Goal: Task Accomplishment & Management: Manage account settings

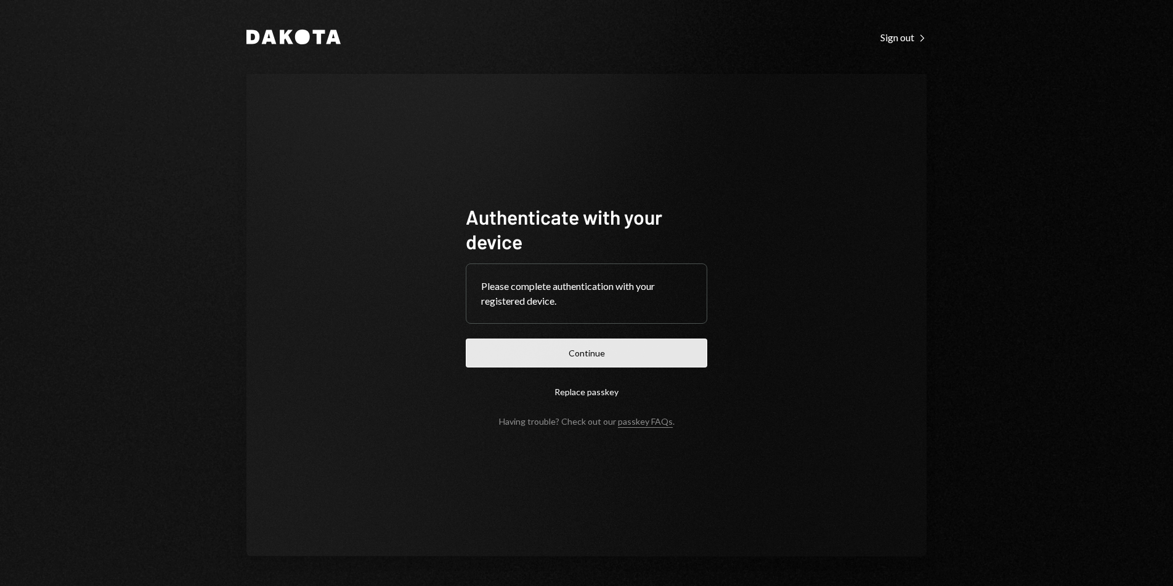
click at [625, 347] on button "Continue" at bounding box center [586, 353] width 241 height 29
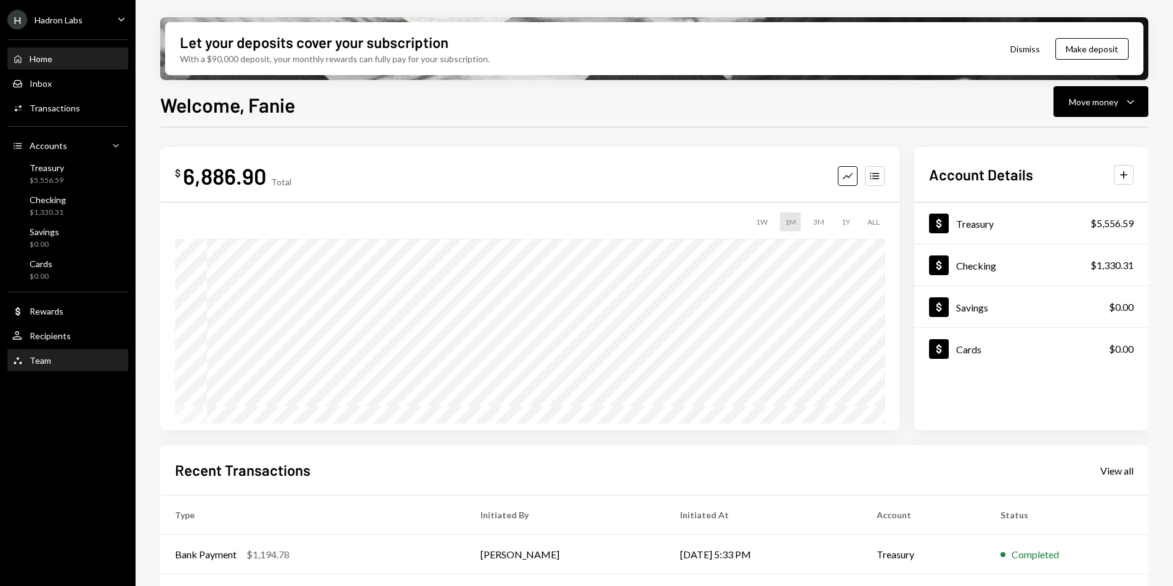
click at [59, 368] on div "Team Team" at bounding box center [67, 360] width 111 height 21
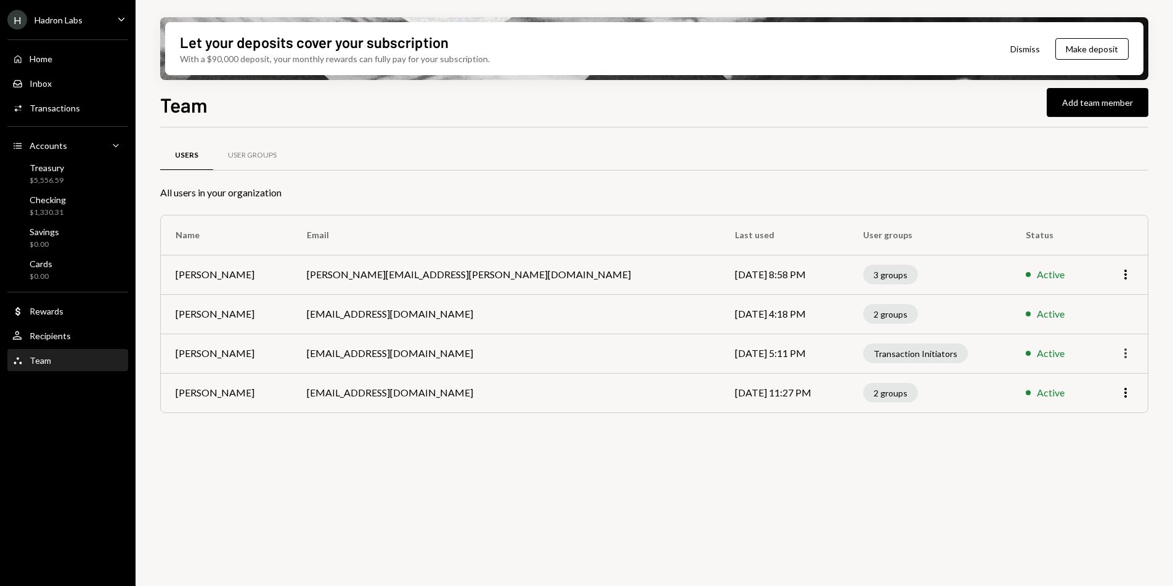
click at [1128, 357] on icon "More" at bounding box center [1125, 353] width 15 height 15
click at [1094, 406] on div "Remove" at bounding box center [1097, 401] width 62 height 22
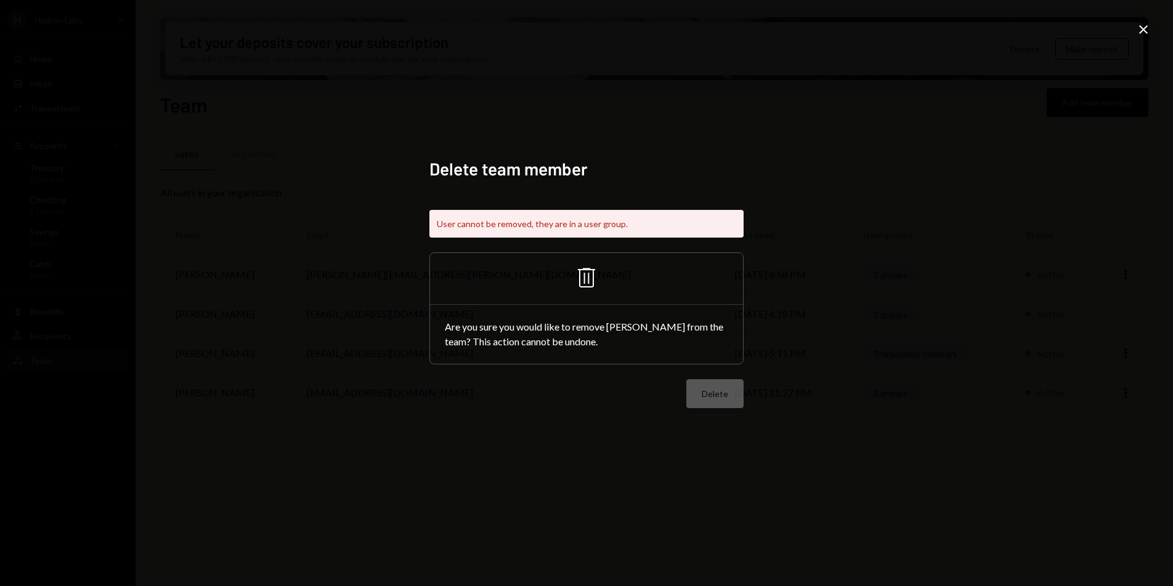
click at [591, 276] on icon "Trash" at bounding box center [587, 278] width 30 height 30
click at [711, 391] on div "Delete" at bounding box center [586, 393] width 314 height 29
click at [1147, 30] on icon "Close" at bounding box center [1143, 29] width 15 height 15
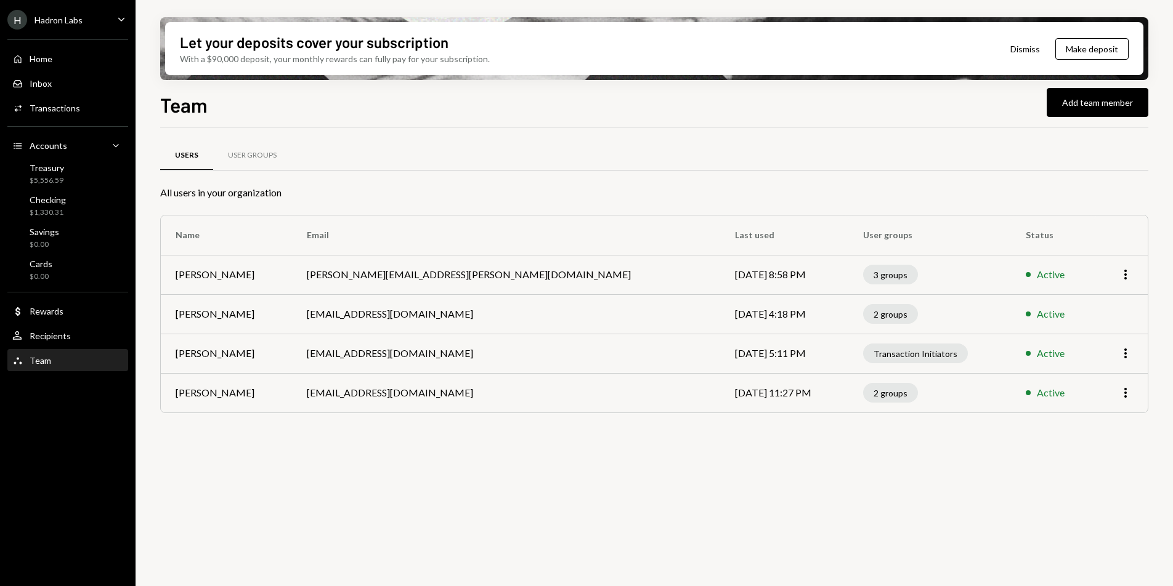
click at [863, 357] on div "Transaction Initiators" at bounding box center [915, 354] width 105 height 20
click at [260, 147] on div "User Groups" at bounding box center [252, 156] width 78 height 30
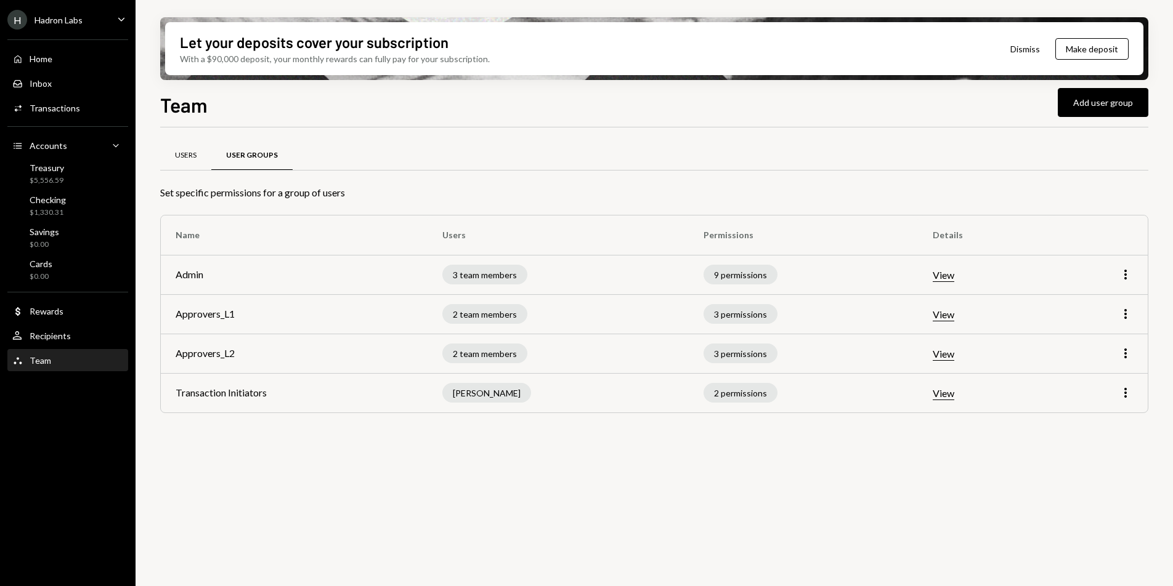
click at [186, 166] on div "Users" at bounding box center [185, 156] width 51 height 30
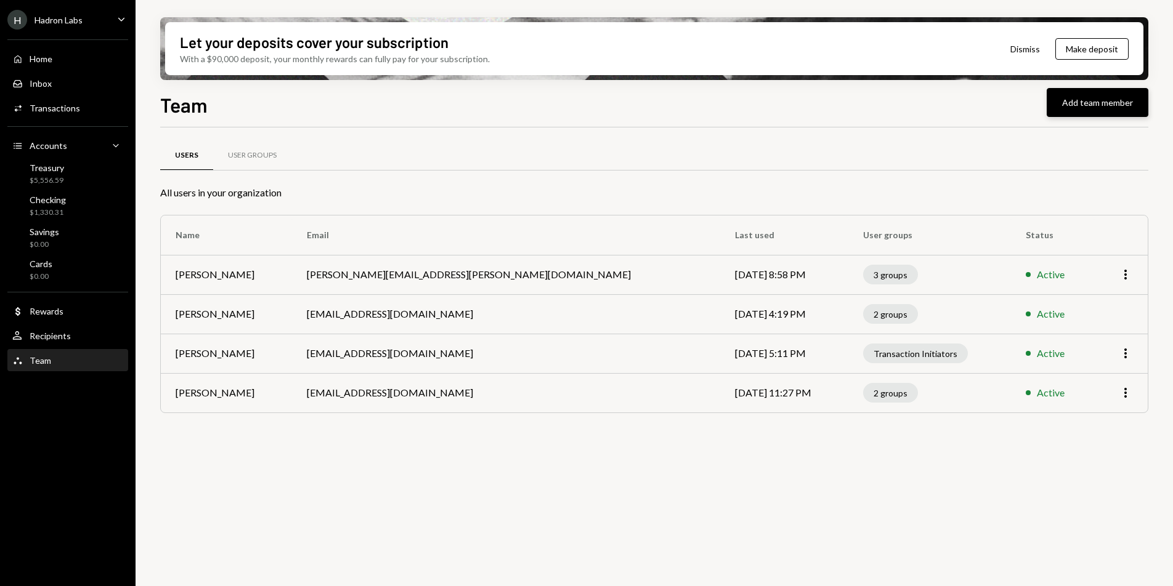
click at [1085, 107] on button "Add team member" at bounding box center [1097, 102] width 102 height 29
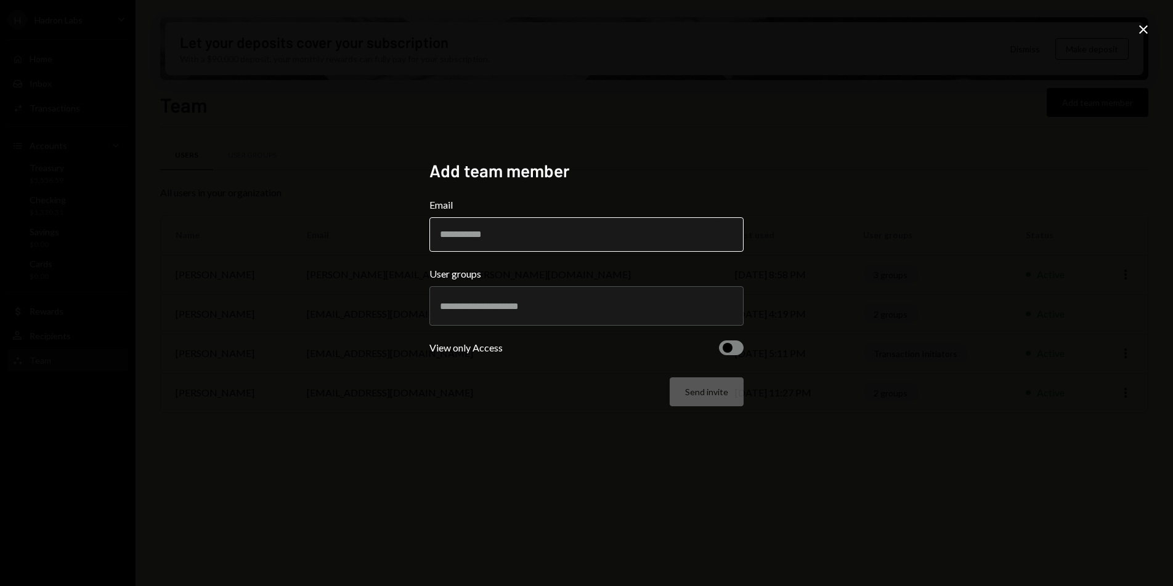
paste input "**********"
type input "**********"
click at [798, 259] on div "**********" at bounding box center [586, 293] width 1173 height 586
click at [626, 317] on div at bounding box center [586, 306] width 293 height 31
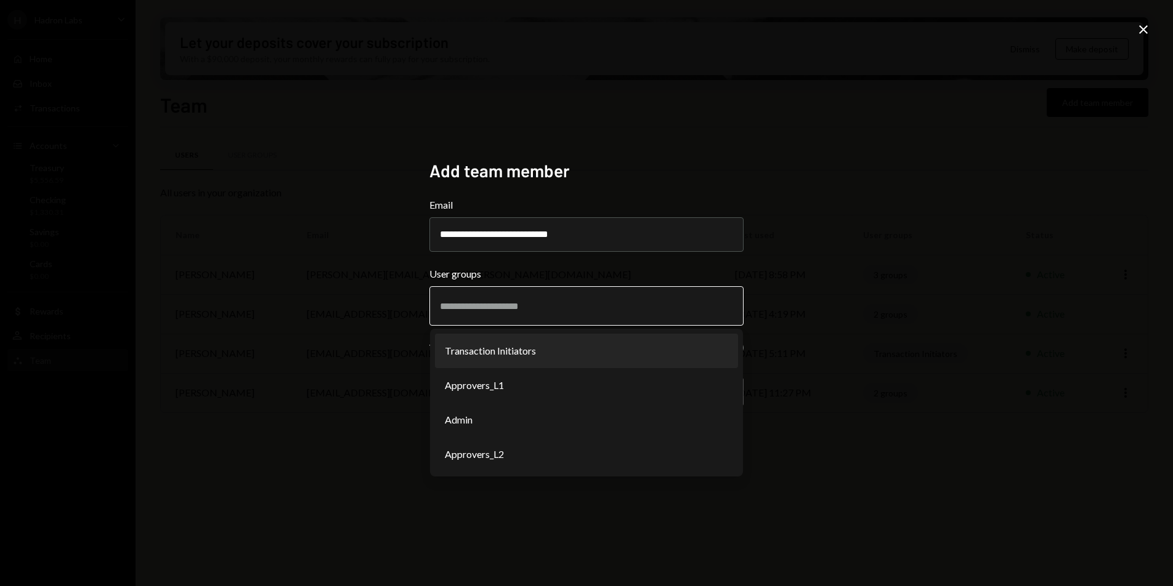
click at [554, 354] on li "Transaction Initiators" at bounding box center [586, 351] width 303 height 34
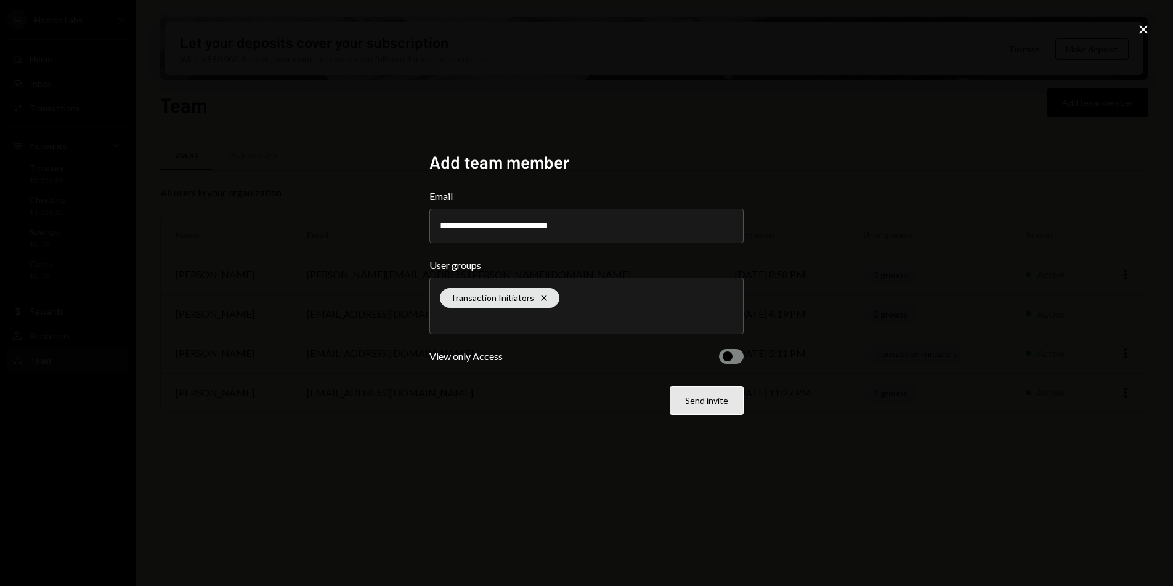
click at [702, 403] on button "Send invite" at bounding box center [706, 400] width 74 height 29
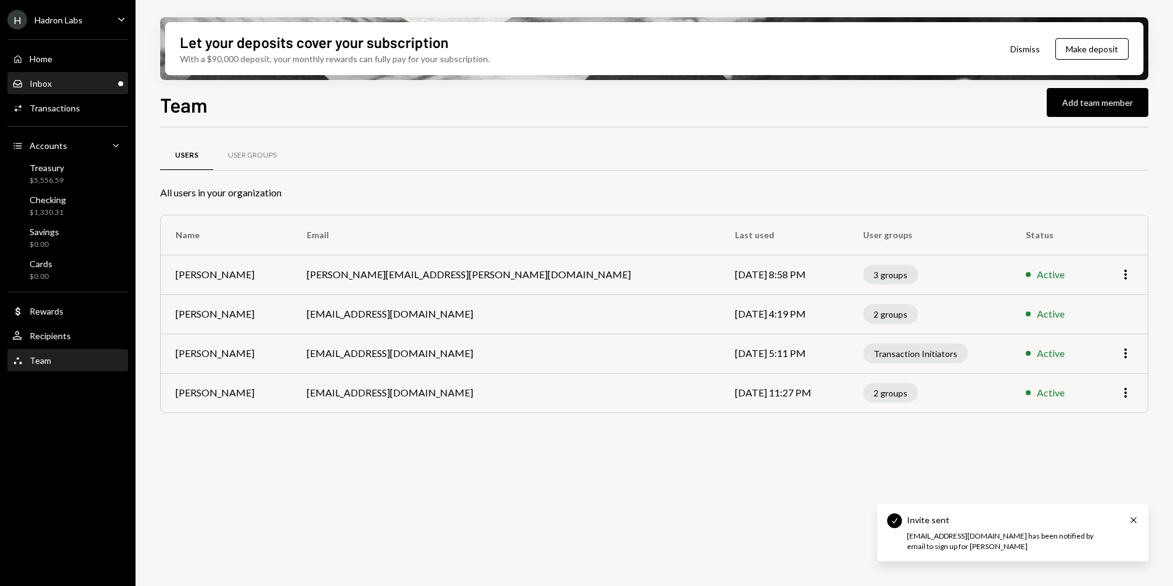
click at [48, 84] on div "Inbox" at bounding box center [41, 83] width 22 height 10
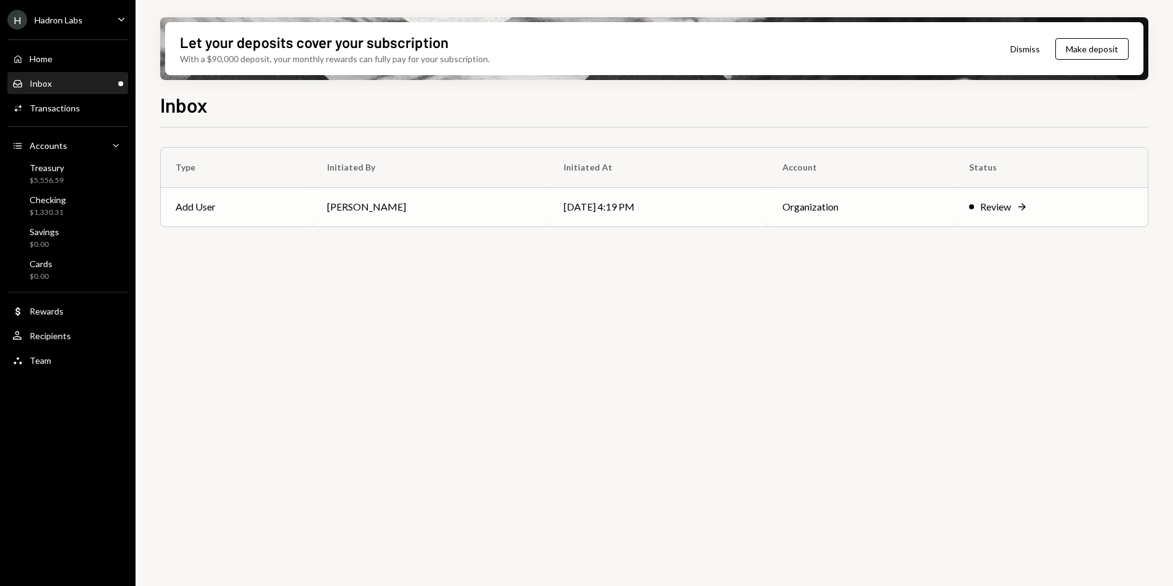
click at [358, 196] on td "[PERSON_NAME]" at bounding box center [430, 206] width 237 height 39
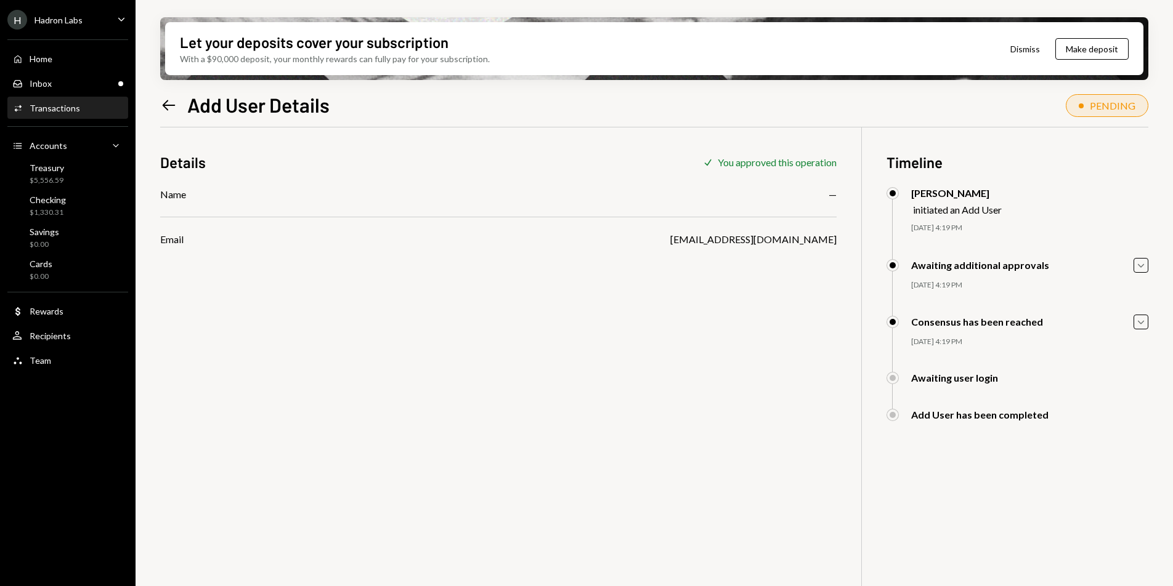
click at [68, 28] on div "H Hadron Labs" at bounding box center [44, 20] width 75 height 20
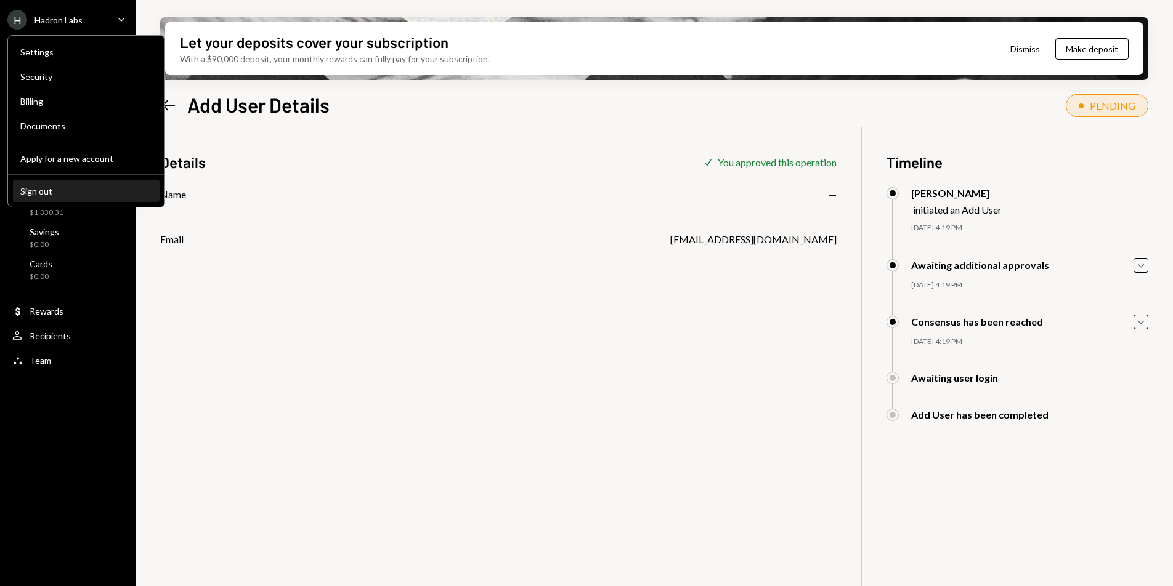
click at [55, 191] on div "Sign out" at bounding box center [86, 191] width 132 height 10
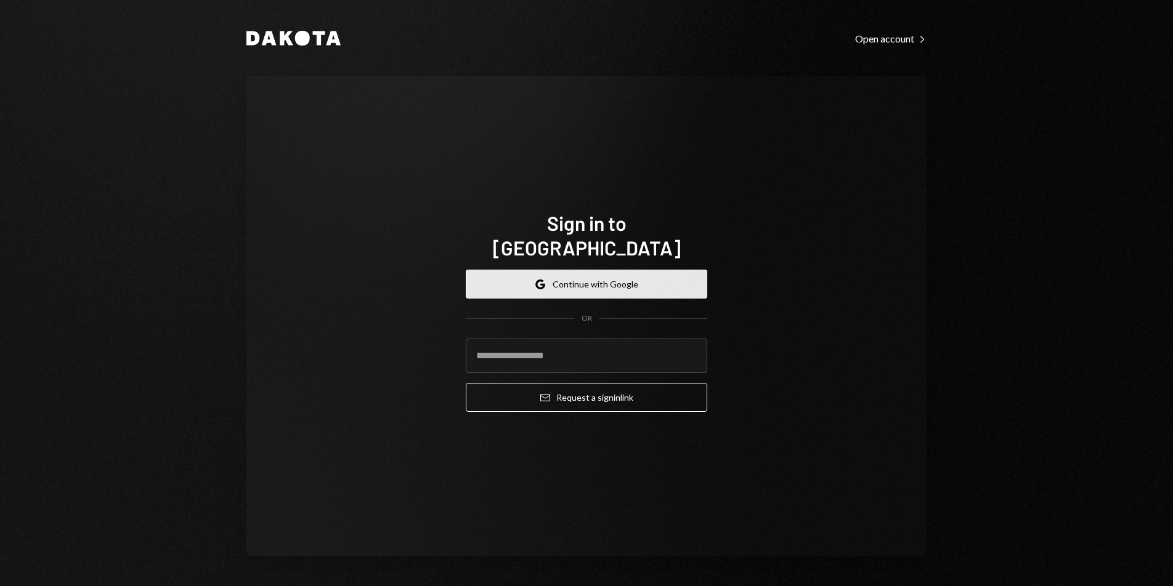
click at [559, 270] on button "Google Continue with Google" at bounding box center [586, 284] width 241 height 29
